Goal: Task Accomplishment & Management: Manage account settings

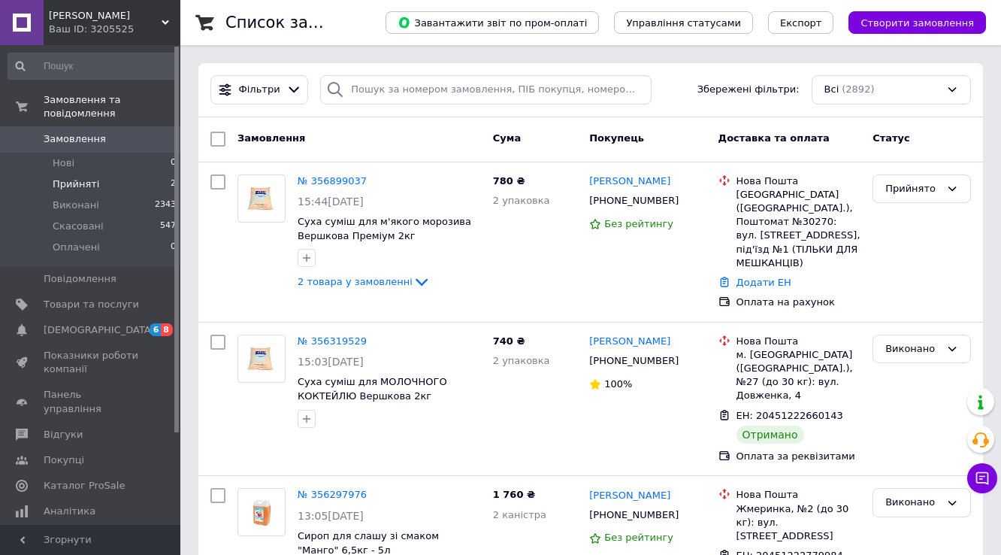
click at [83, 177] on span "Прийняті" at bounding box center [76, 184] width 47 height 14
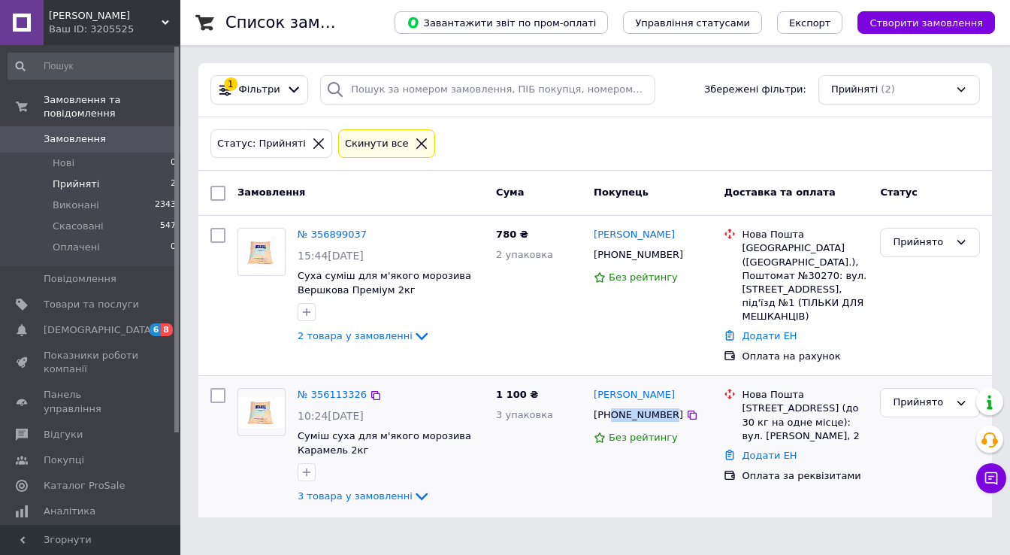
drag, startPoint x: 661, startPoint y: 397, endPoint x: 612, endPoint y: 397, distance: 49.6
click at [612, 405] on div "[PHONE_NUMBER]" at bounding box center [638, 415] width 95 height 20
copy div "0675018342"
click at [331, 388] on link "№ 356113326" at bounding box center [332, 393] width 69 height 11
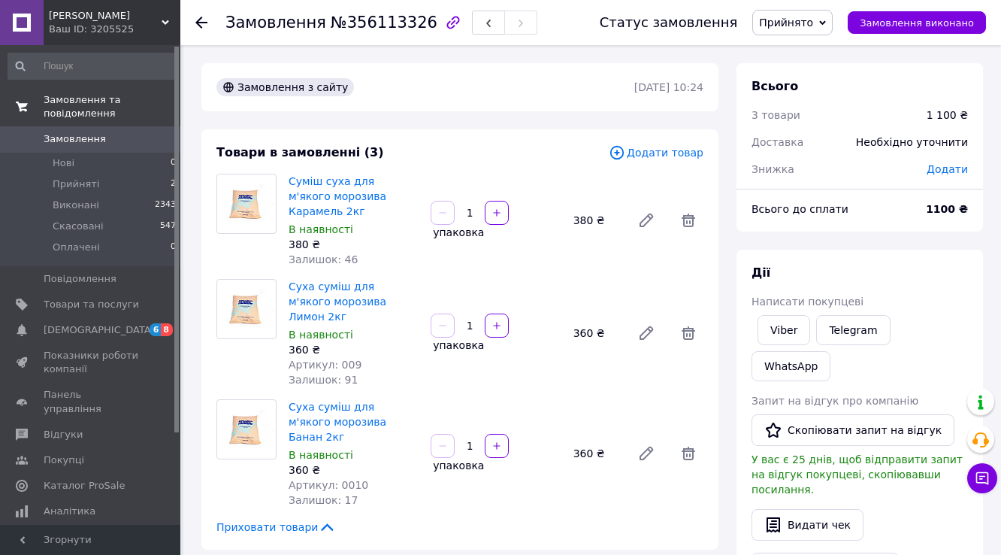
click at [63, 101] on span "Замовлення та повідомлення" at bounding box center [112, 106] width 137 height 27
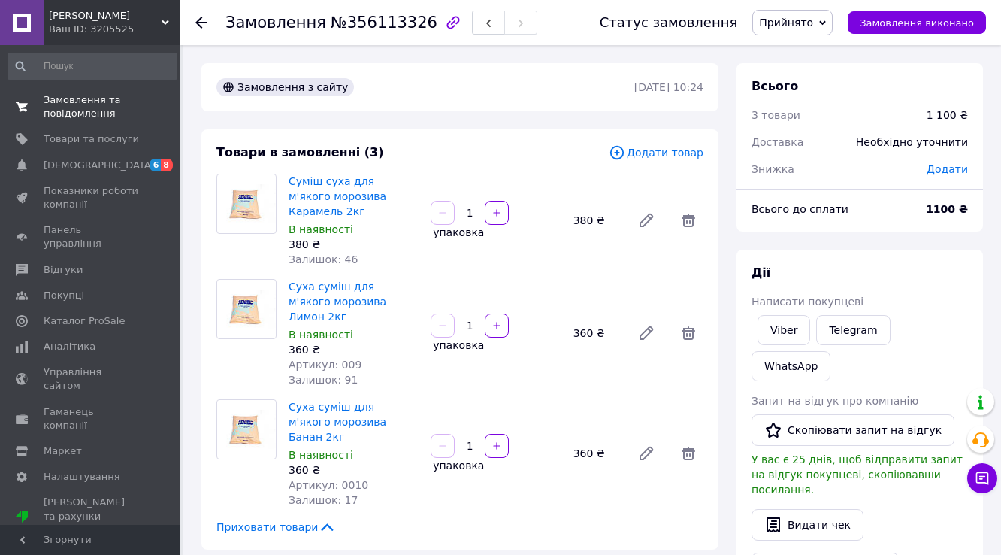
click at [78, 104] on span "Замовлення та повідомлення" at bounding box center [91, 106] width 95 height 27
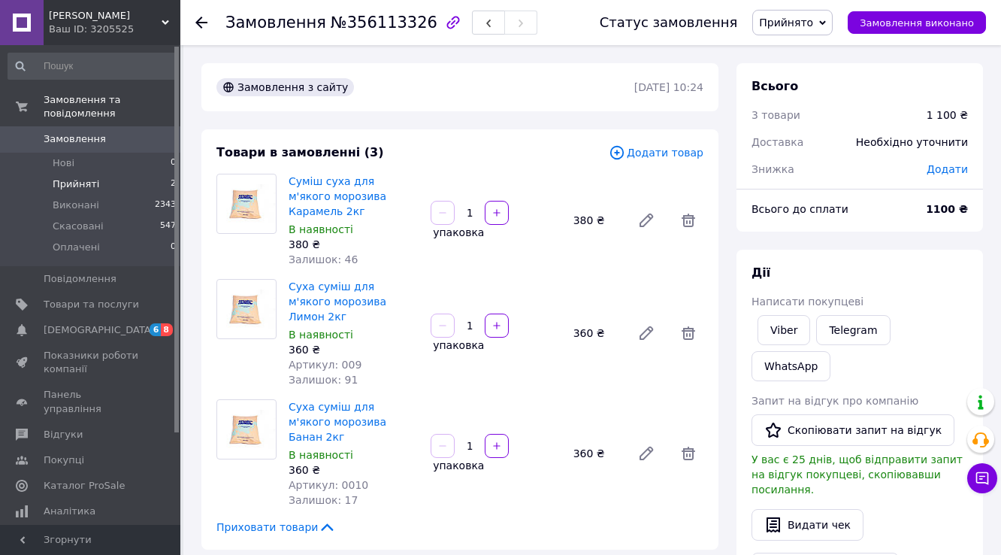
click at [80, 177] on span "Прийняті" at bounding box center [76, 184] width 47 height 14
